Goal: Task Accomplishment & Management: Use online tool/utility

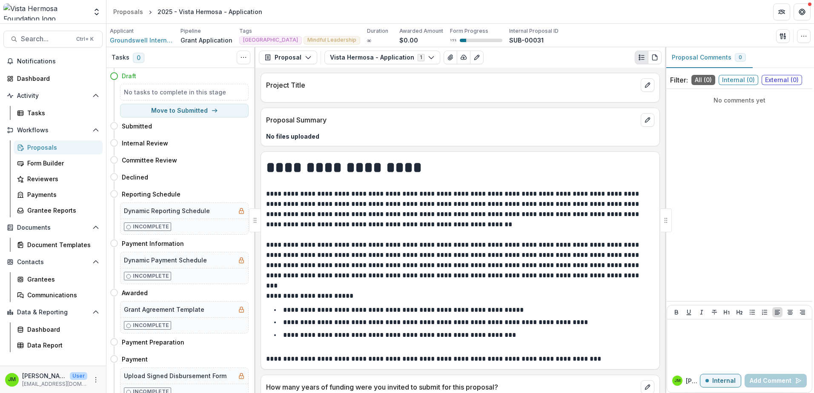
scroll to position [1660, 0]
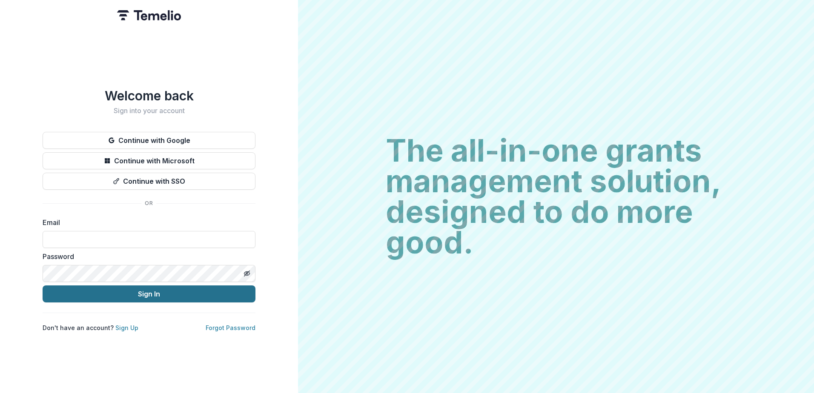
type input "**********"
click at [109, 297] on button "Sign In" at bounding box center [149, 294] width 213 height 17
